Goal: Task Accomplishment & Management: Use online tool/utility

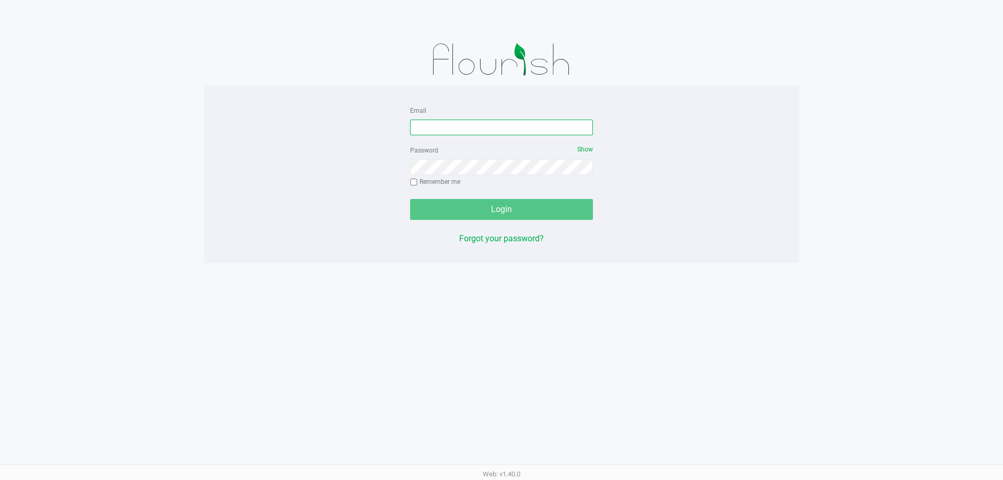
click at [425, 130] on input "Email" at bounding box center [501, 128] width 183 height 16
type input "V"
type input "[EMAIL_ADDRESS][DOMAIN_NAME]"
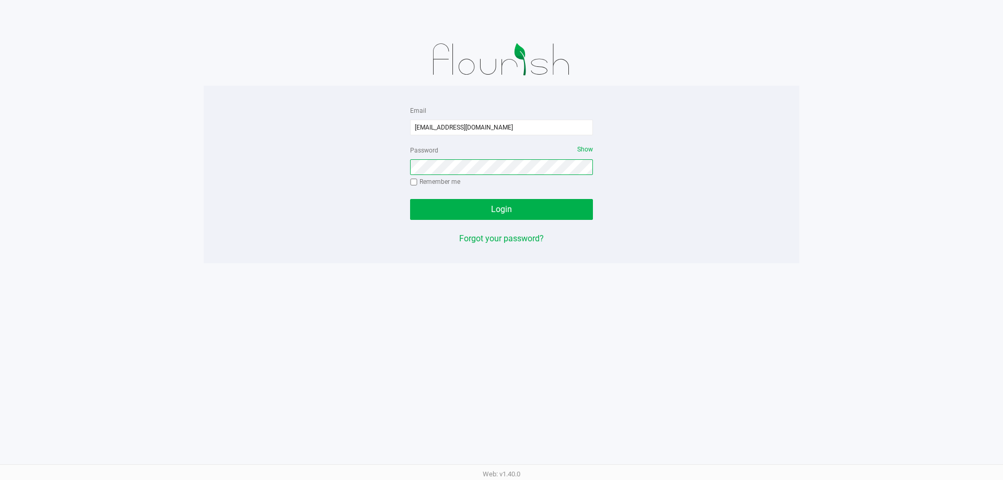
click at [410, 199] on button "Login" at bounding box center [501, 209] width 183 height 21
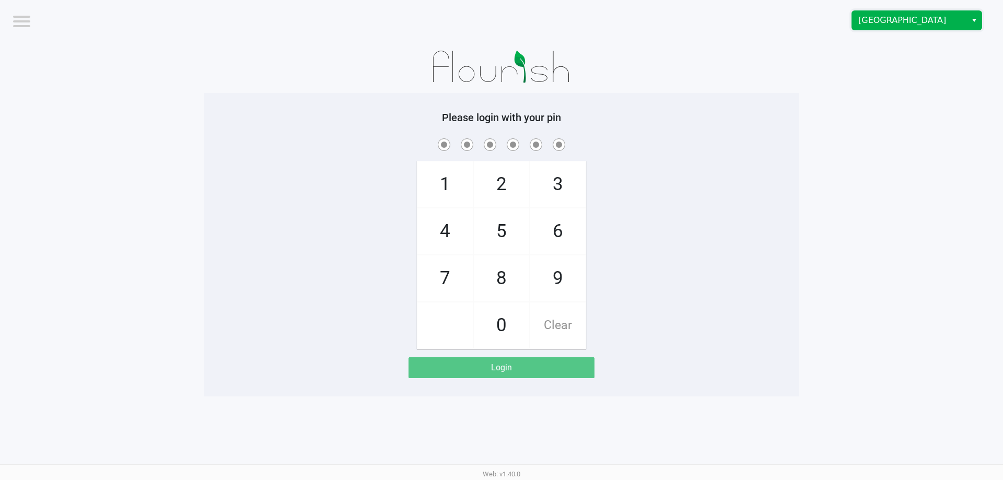
click at [888, 17] on span "[GEOGRAPHIC_DATA]" at bounding box center [909, 20] width 102 height 13
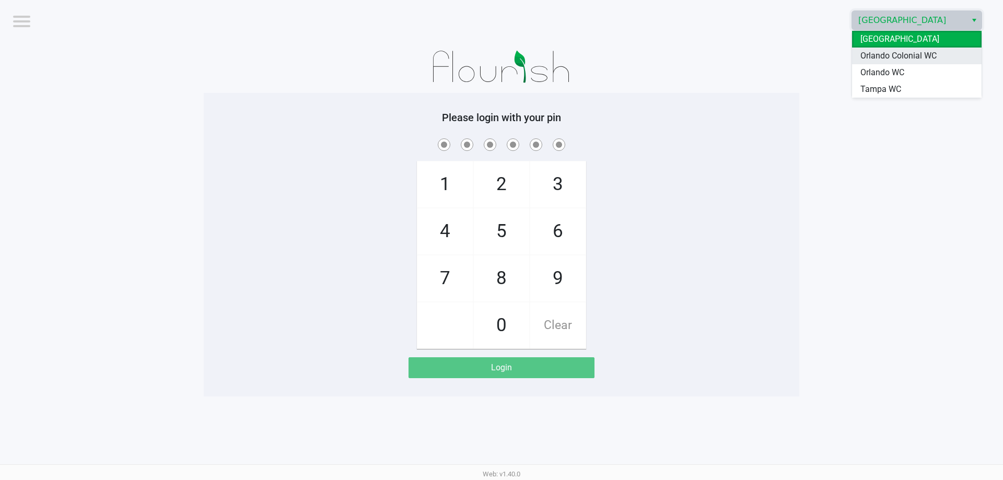
click at [898, 54] on span "Orlando Colonial WC" at bounding box center [898, 56] width 76 height 13
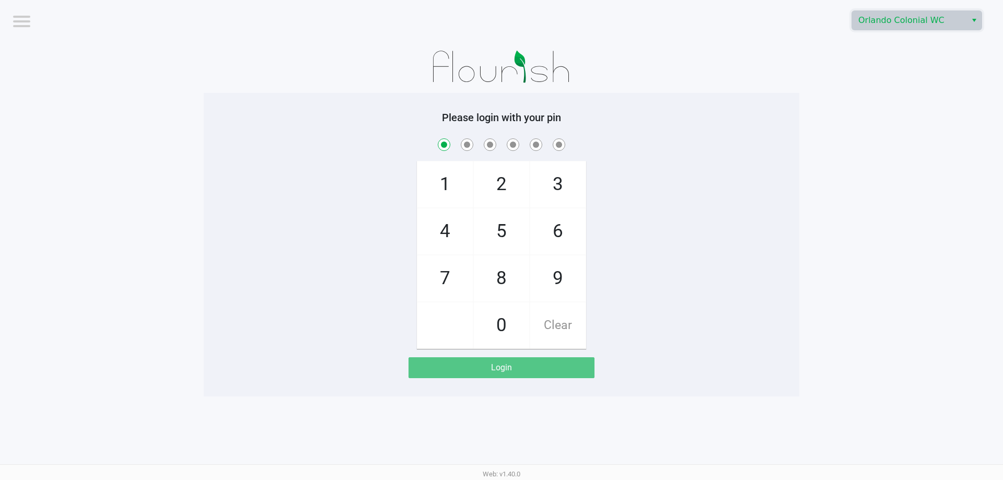
checkbox input "true"
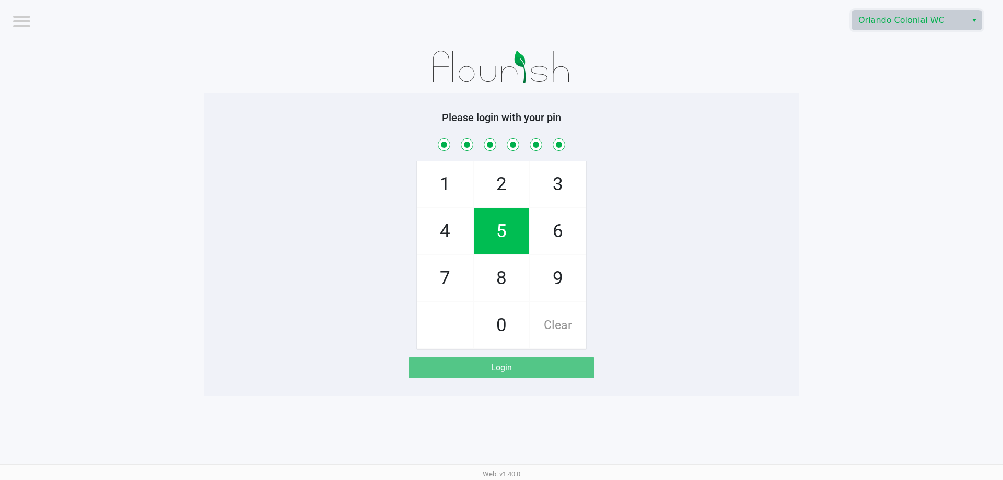
checkbox input "true"
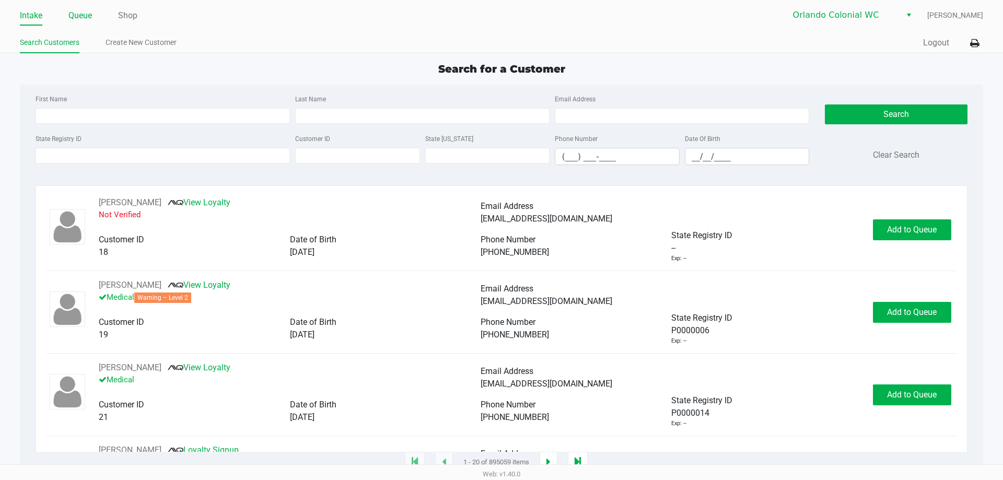
click at [78, 15] on link "Queue" at bounding box center [79, 15] width 23 height 15
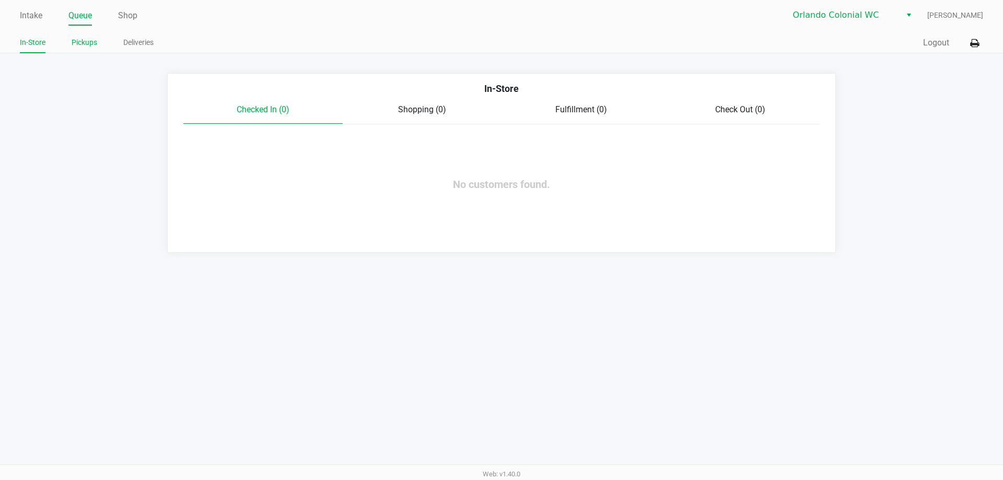
click at [81, 50] on li "Pickups" at bounding box center [85, 44] width 26 height 18
click at [82, 43] on link "Pickups" at bounding box center [85, 42] width 26 height 13
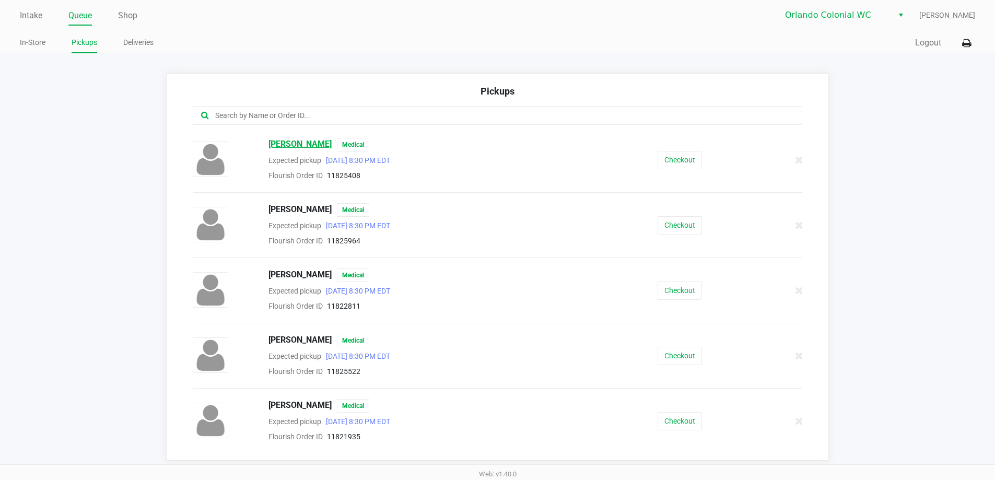
click at [309, 142] on span "[PERSON_NAME]" at bounding box center [299, 145] width 63 height 14
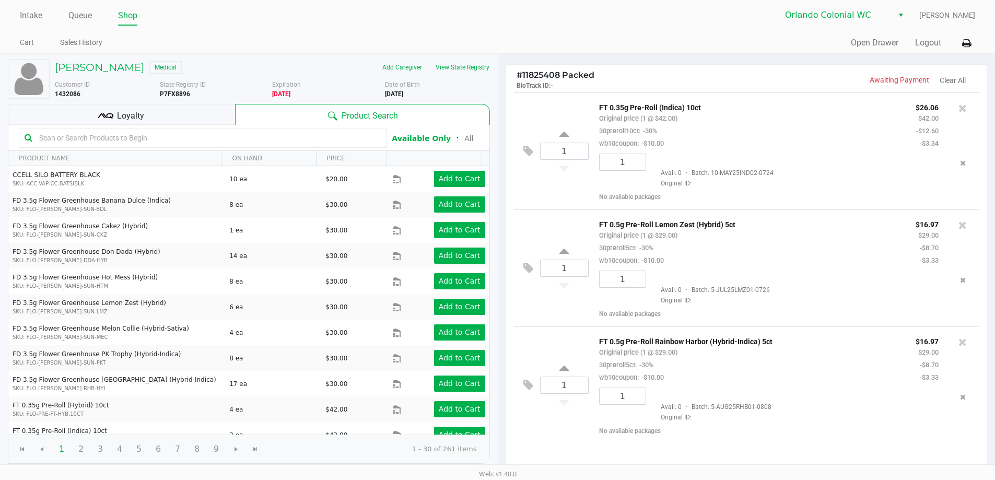
click at [175, 140] on input "text" at bounding box center [208, 138] width 346 height 16
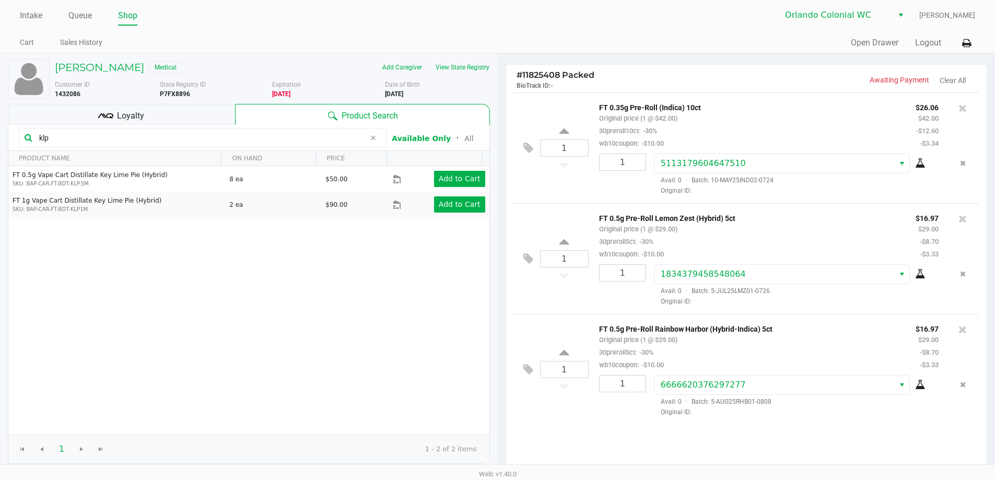
click at [71, 142] on input "klp" at bounding box center [200, 138] width 330 height 16
type input "k"
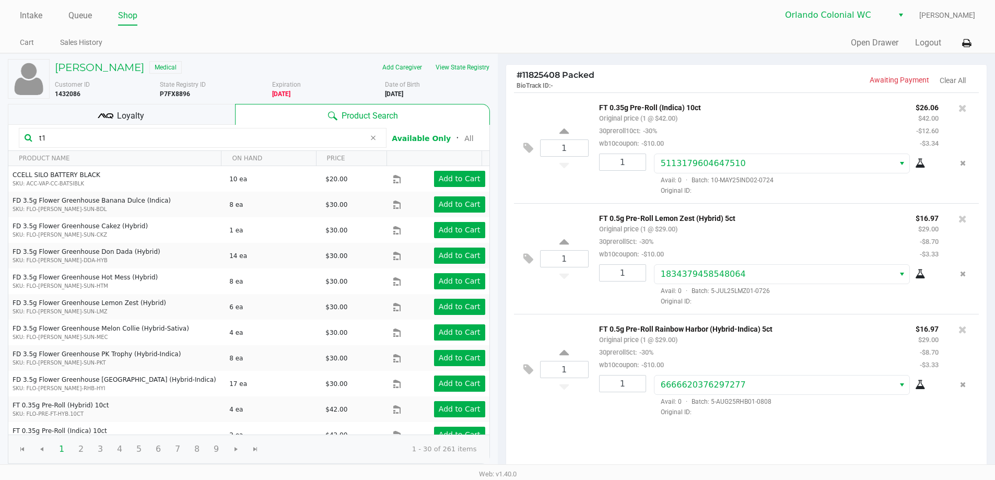
type input "t12"
